Goal: Task Accomplishment & Management: Use online tool/utility

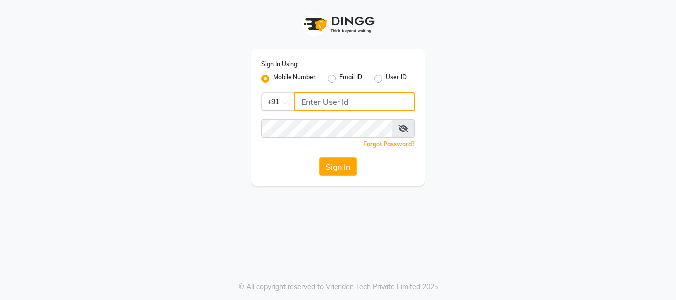
type input "9289973565"
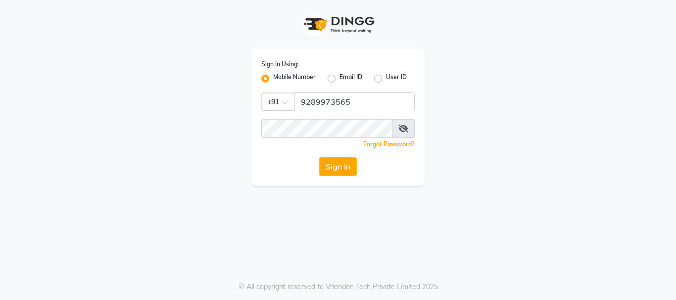
click at [402, 130] on icon at bounding box center [403, 129] width 10 height 8
click at [343, 169] on button "Sign In" at bounding box center [338, 166] width 38 height 19
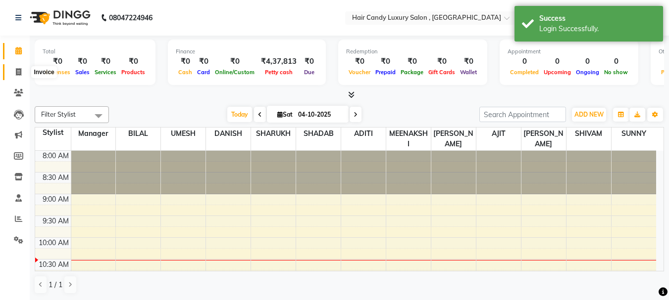
click at [18, 72] on icon at bounding box center [18, 71] width 5 height 7
select select "8304"
select select "service"
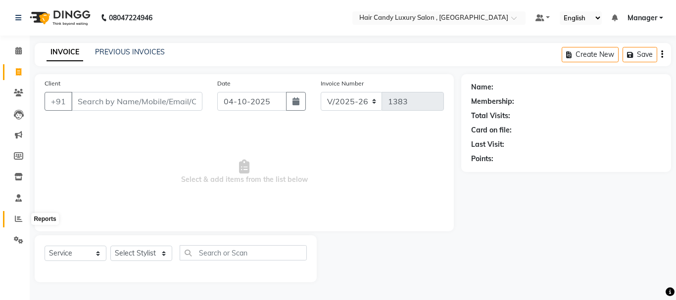
click at [24, 216] on span at bounding box center [18, 219] width 17 height 11
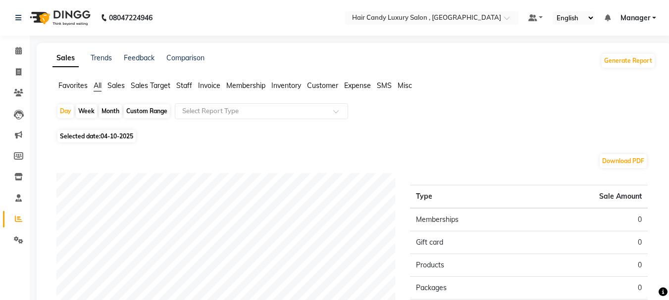
click at [98, 89] on span "All" at bounding box center [98, 85] width 8 height 9
click at [188, 85] on span "Staff" at bounding box center [184, 85] width 16 height 9
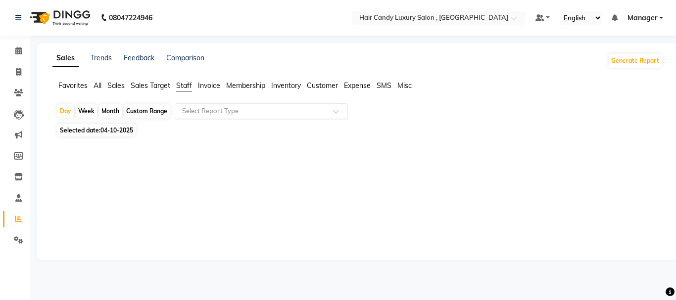
click at [237, 112] on input "text" at bounding box center [251, 111] width 143 height 10
click at [83, 111] on div "Week" at bounding box center [86, 111] width 21 height 14
select select "10"
select select "2025"
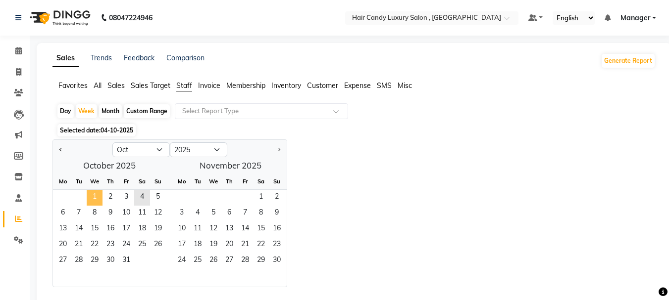
click at [96, 192] on span "1" at bounding box center [95, 198] width 16 height 16
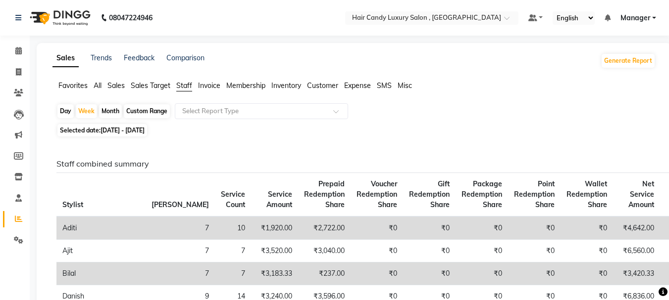
click at [112, 87] on span "Sales" at bounding box center [115, 85] width 17 height 9
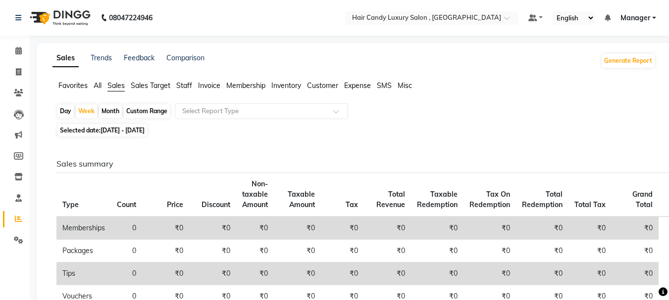
click at [157, 109] on div "Custom Range" at bounding box center [147, 111] width 46 height 14
select select "10"
select select "2025"
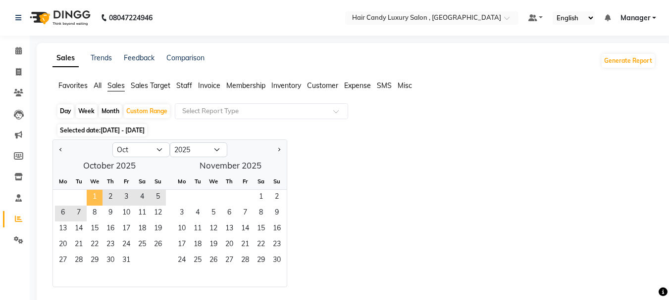
click at [93, 197] on span "1" at bounding box center [95, 198] width 16 height 16
click at [80, 211] on span "7" at bounding box center [79, 214] width 16 height 16
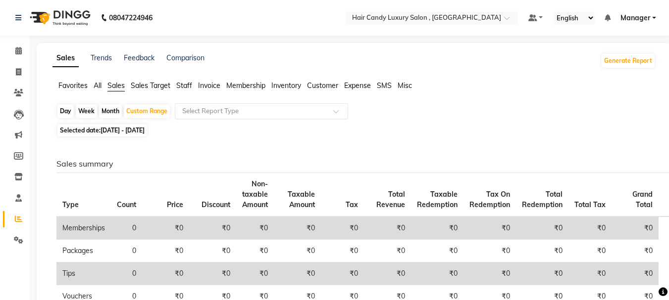
drag, startPoint x: 220, startPoint y: 119, endPoint x: 227, endPoint y: 114, distance: 7.8
click at [221, 118] on div "Day Week Month Custom Range Select Report Type" at bounding box center [353, 112] width 595 height 18
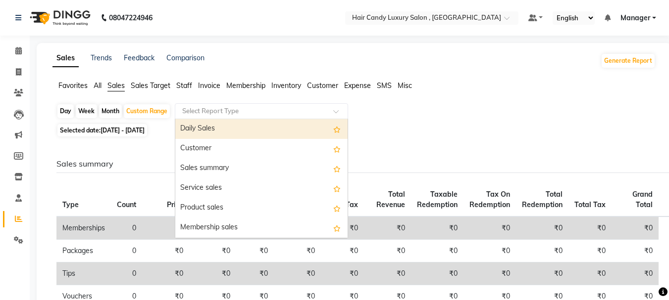
click at [230, 112] on input "text" at bounding box center [251, 111] width 143 height 10
click at [244, 128] on div "Daily Sales" at bounding box center [261, 129] width 172 height 20
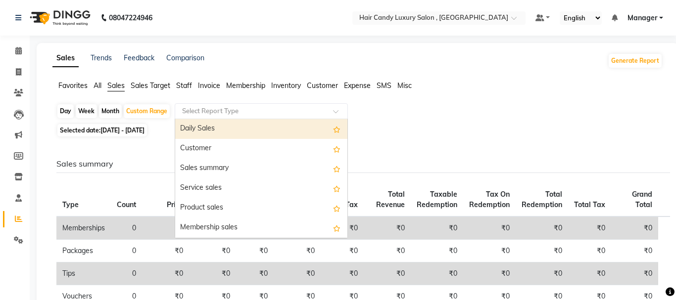
select select "full_report"
select select "csv"
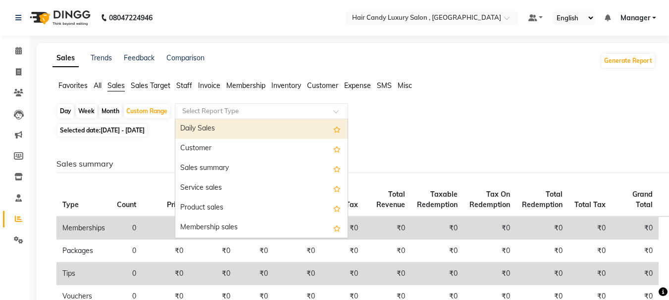
click at [326, 110] on div at bounding box center [261, 111] width 172 height 10
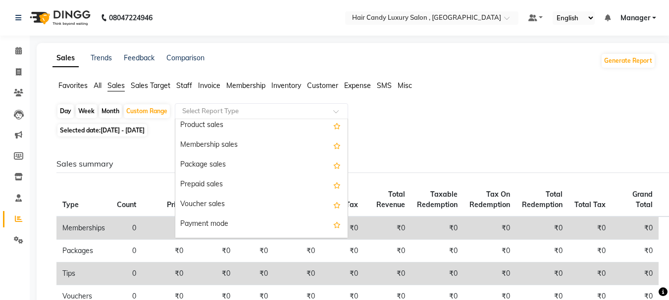
scroll to position [85, 0]
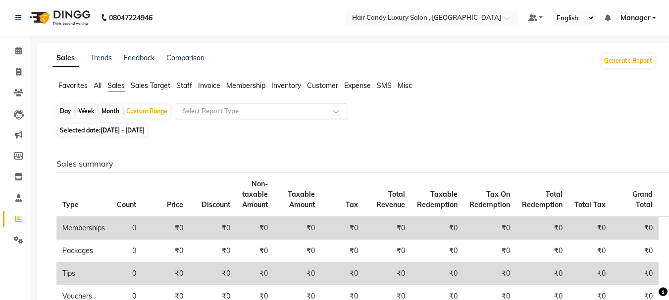
click at [183, 84] on span "Staff" at bounding box center [184, 85] width 16 height 9
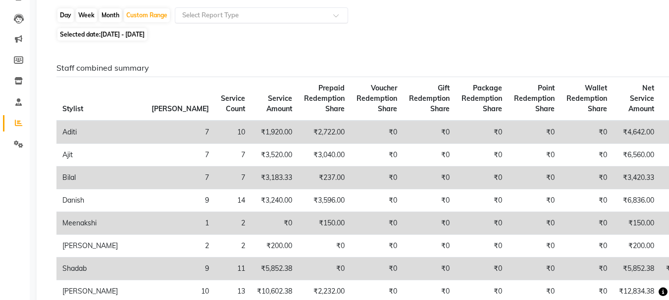
scroll to position [51, 0]
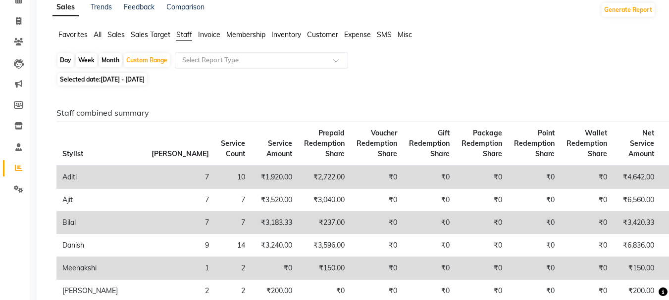
click at [337, 55] on div at bounding box center [261, 60] width 172 height 10
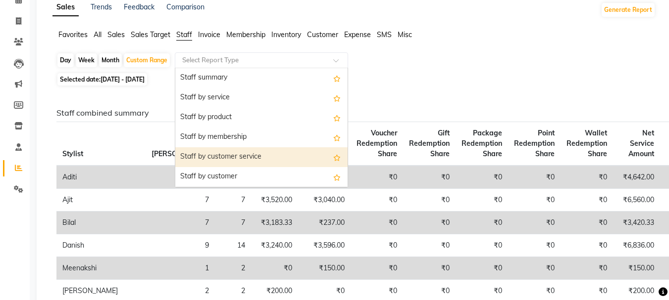
click at [389, 77] on div "Selected date: [DATE] - [DATE]" at bounding box center [355, 79] width 599 height 10
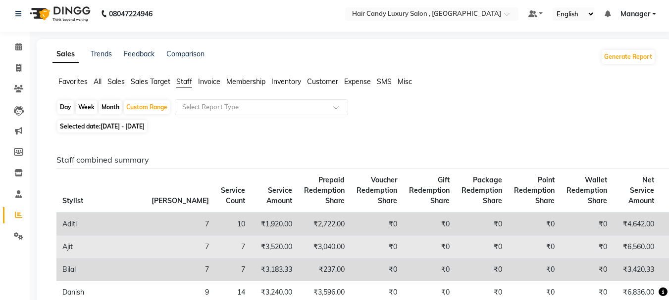
scroll to position [0, 0]
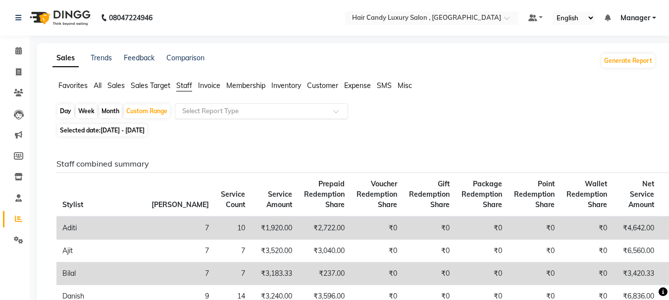
click at [223, 116] on input "text" at bounding box center [251, 111] width 143 height 10
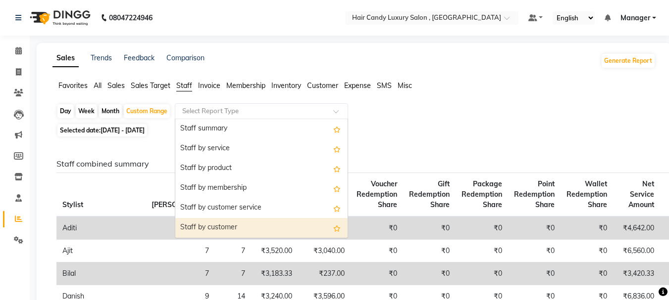
click at [248, 225] on div "Staff by customer" at bounding box center [261, 228] width 172 height 20
select select "full_report"
select select "csv"
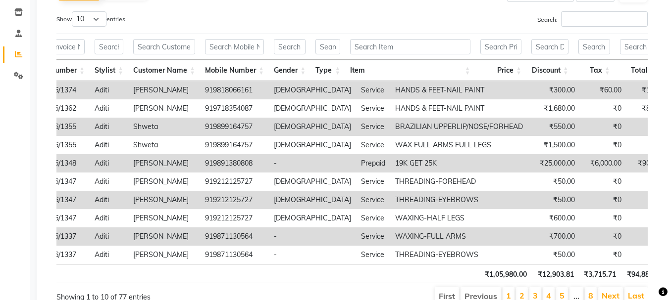
scroll to position [0, 105]
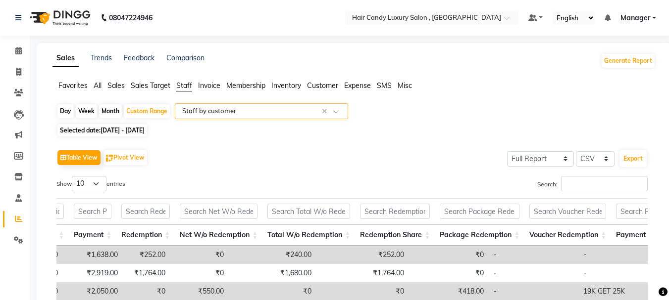
click at [159, 90] on li "Sales Target" at bounding box center [151, 86] width 40 height 10
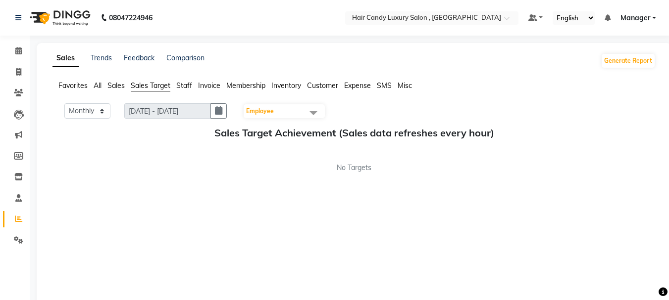
click at [122, 88] on span "Sales" at bounding box center [115, 85] width 17 height 9
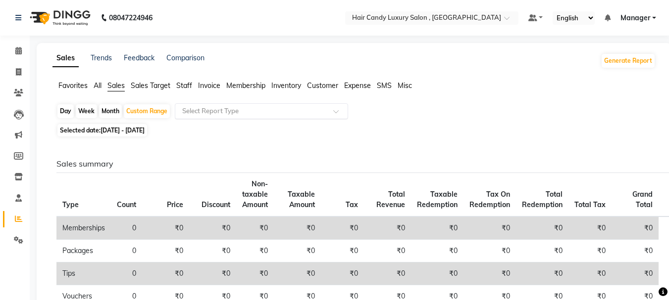
click at [200, 116] on input "text" at bounding box center [251, 111] width 143 height 10
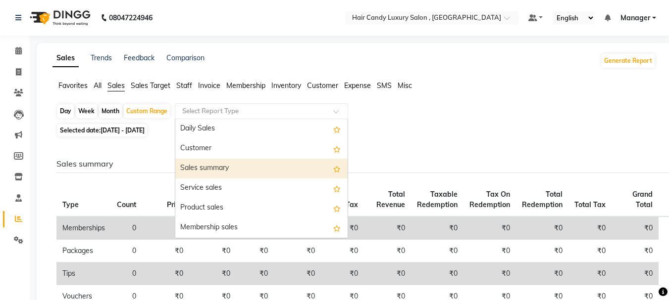
click at [285, 164] on div "Sales summary" at bounding box center [261, 169] width 172 height 20
select select "full_report"
select select "csv"
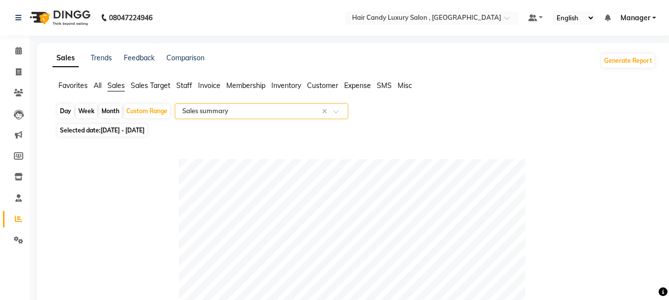
click at [340, 113] on span at bounding box center [339, 114] width 12 height 10
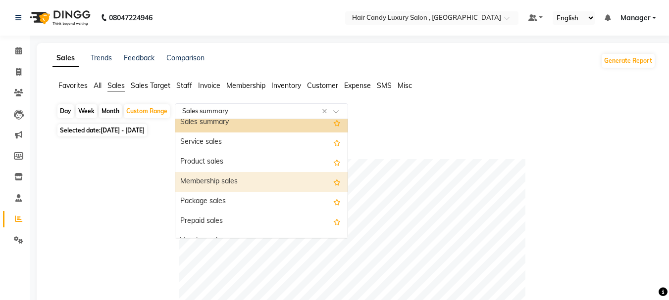
click at [267, 184] on div "Membership sales" at bounding box center [261, 182] width 172 height 20
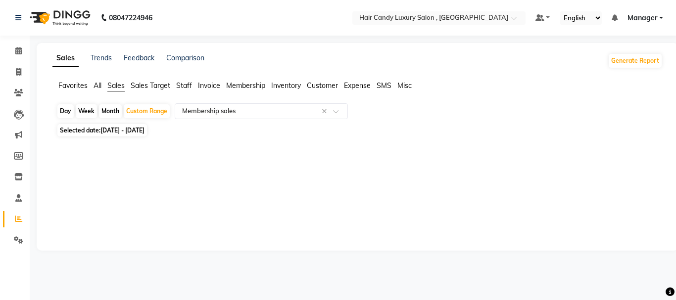
click at [187, 92] on div "Favorites All Sales Sales Target Staff Invoice Membership Inventory Customer Ex…" at bounding box center [357, 90] width 625 height 19
click at [187, 88] on span "Staff" at bounding box center [184, 85] width 16 height 9
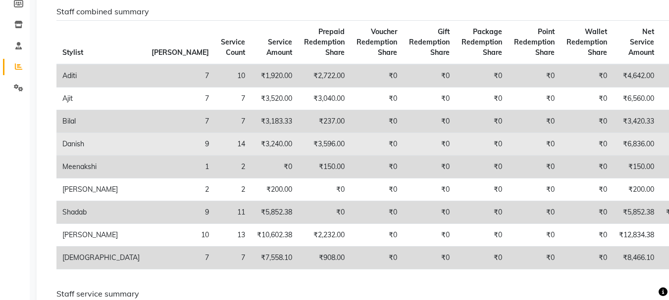
click at [613, 133] on td "₹6,836.00" at bounding box center [636, 144] width 47 height 23
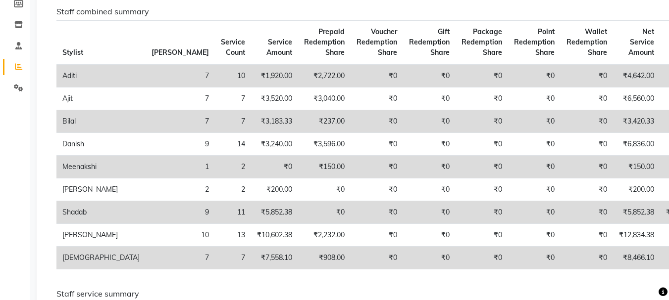
click at [660, 120] on td "₹0" at bounding box center [681, 121] width 43 height 23
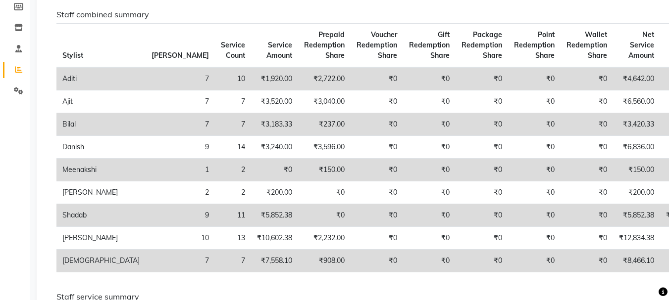
scroll to position [131, 0]
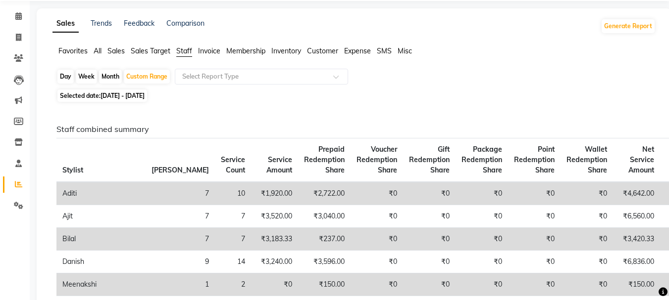
scroll to position [0, 0]
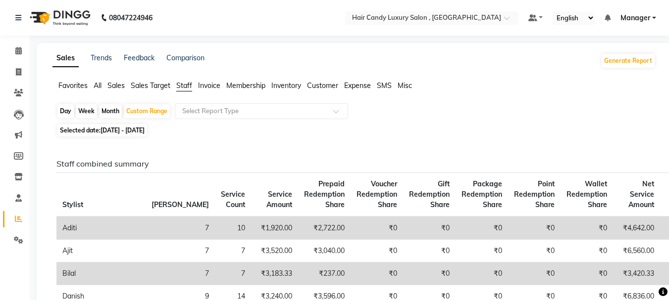
drag, startPoint x: 214, startPoint y: 87, endPoint x: 219, endPoint y: 88, distance: 5.0
click at [214, 88] on span "Invoice" at bounding box center [209, 85] width 22 height 9
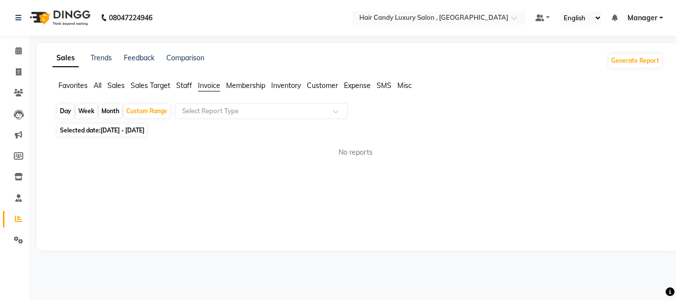
click at [190, 86] on span "Staff" at bounding box center [184, 85] width 16 height 9
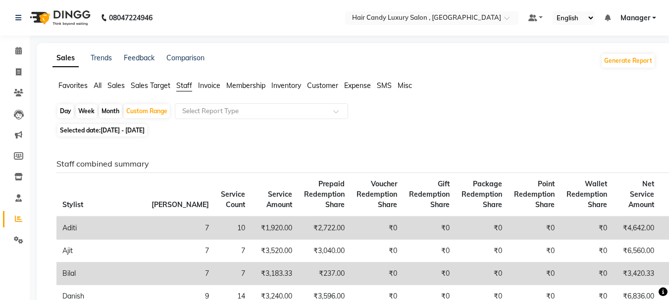
click at [99, 91] on li "All" at bounding box center [98, 86] width 8 height 10
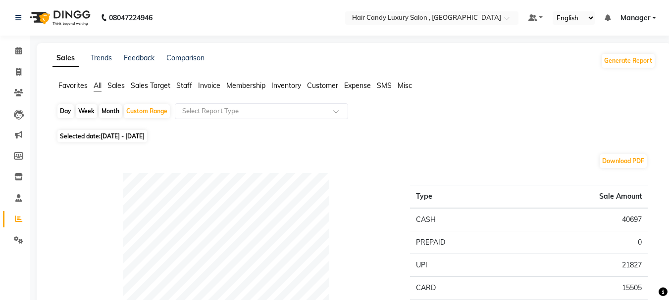
click at [201, 85] on span "Invoice" at bounding box center [209, 85] width 22 height 9
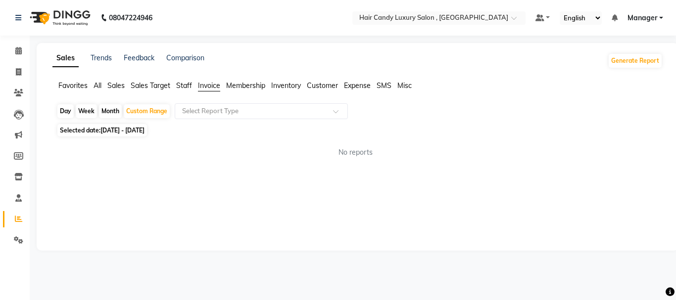
click at [186, 85] on span "Staff" at bounding box center [184, 85] width 16 height 9
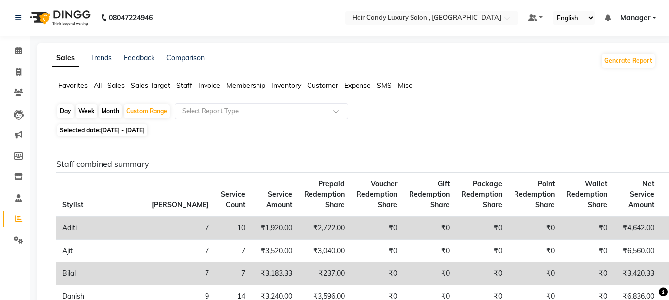
click at [263, 114] on input "text" at bounding box center [251, 111] width 143 height 10
click at [372, 133] on div "Selected date: [DATE] - [DATE]" at bounding box center [355, 130] width 599 height 10
click at [342, 115] on span at bounding box center [339, 114] width 12 height 10
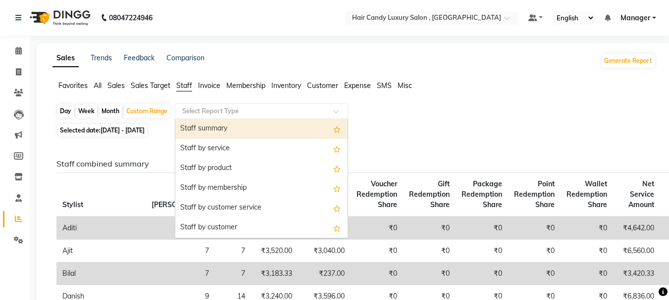
click at [365, 115] on div "Day Week Month Custom Range Select Report Type Staff summary Staff by service S…" at bounding box center [353, 112] width 595 height 18
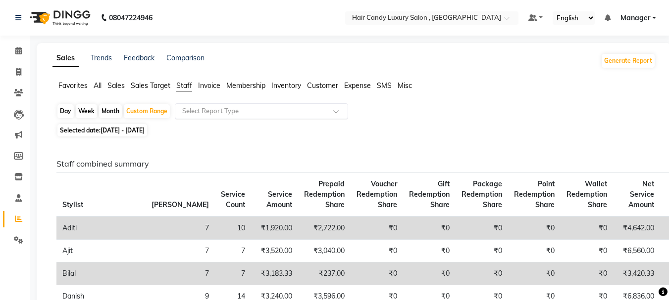
click at [333, 115] on span at bounding box center [339, 114] width 12 height 10
click at [359, 116] on div "Day Week Month Custom Range Select Report Type" at bounding box center [353, 112] width 595 height 18
click at [329, 110] on div at bounding box center [261, 111] width 172 height 10
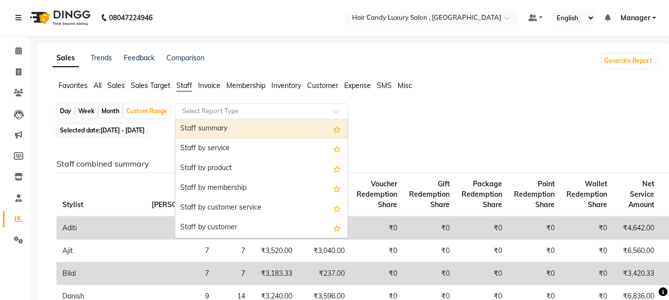
click at [361, 119] on div "Day Week Month Custom Range Select Report Type Staff summary Staff by service S…" at bounding box center [353, 112] width 595 height 18
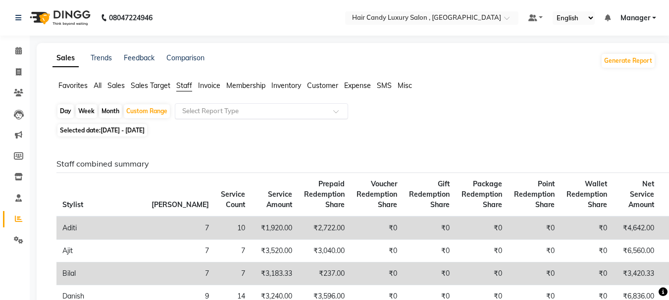
click at [339, 115] on span at bounding box center [339, 114] width 12 height 10
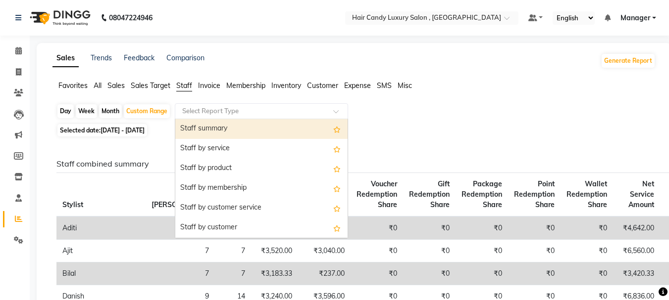
click at [375, 126] on div "Selected date: [DATE] - [DATE]" at bounding box center [355, 130] width 599 height 10
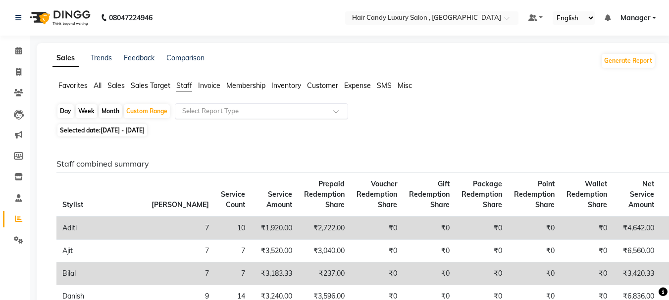
click at [336, 112] on span at bounding box center [339, 114] width 12 height 10
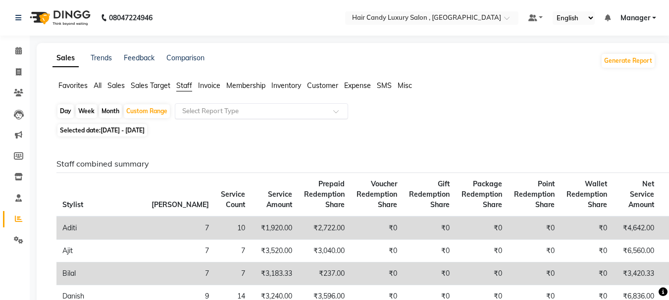
click at [334, 114] on span at bounding box center [339, 114] width 12 height 10
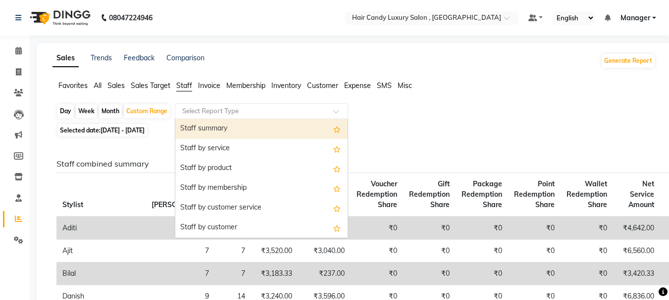
click at [378, 135] on div "Selected date: [DATE] - [DATE]" at bounding box center [355, 130] width 599 height 10
click at [335, 114] on span at bounding box center [339, 114] width 12 height 10
click at [388, 133] on div "Selected date: [DATE] - [DATE]" at bounding box center [355, 130] width 599 height 10
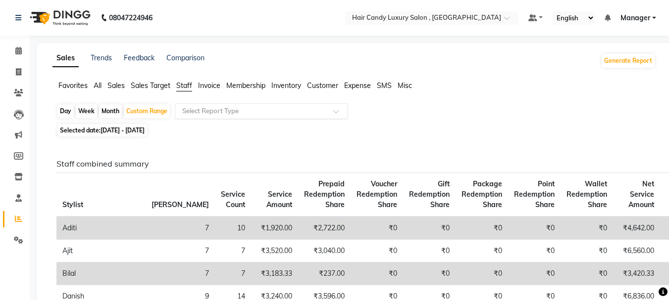
click at [331, 115] on div at bounding box center [261, 111] width 172 height 10
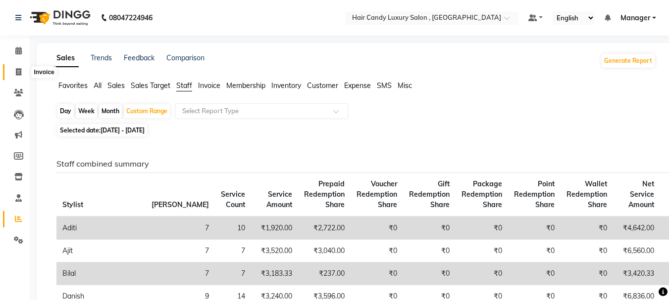
click at [13, 72] on span at bounding box center [18, 72] width 17 height 11
select select "8304"
select select "service"
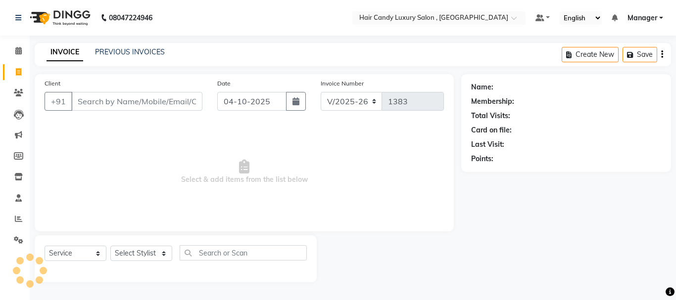
click at [16, 72] on icon at bounding box center [18, 71] width 5 height 7
select select "8304"
select select "service"
